Goal: Find specific page/section: Find specific page/section

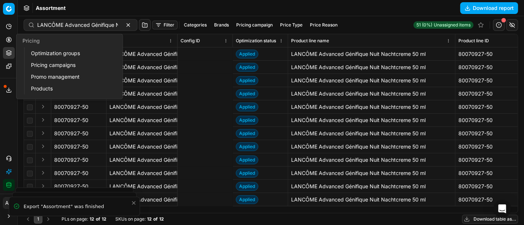
scroll to position [0, 304]
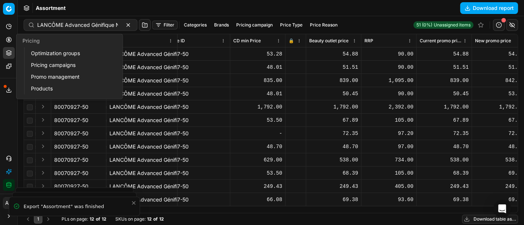
click at [38, 53] on link "Optimization groups" at bounding box center [71, 53] width 86 height 10
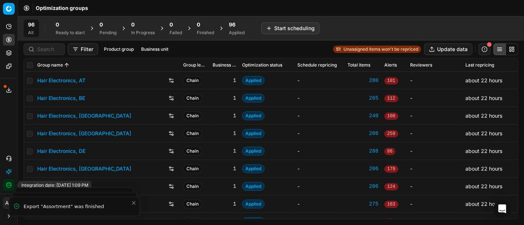
click at [6, 188] on button "Integration status" at bounding box center [9, 185] width 12 height 12
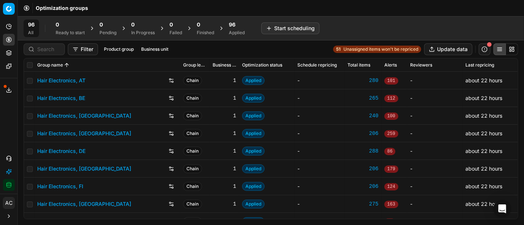
click at [14, 129] on button "Toggle Sidebar" at bounding box center [17, 112] width 6 height 225
